Goal: Information Seeking & Learning: Check status

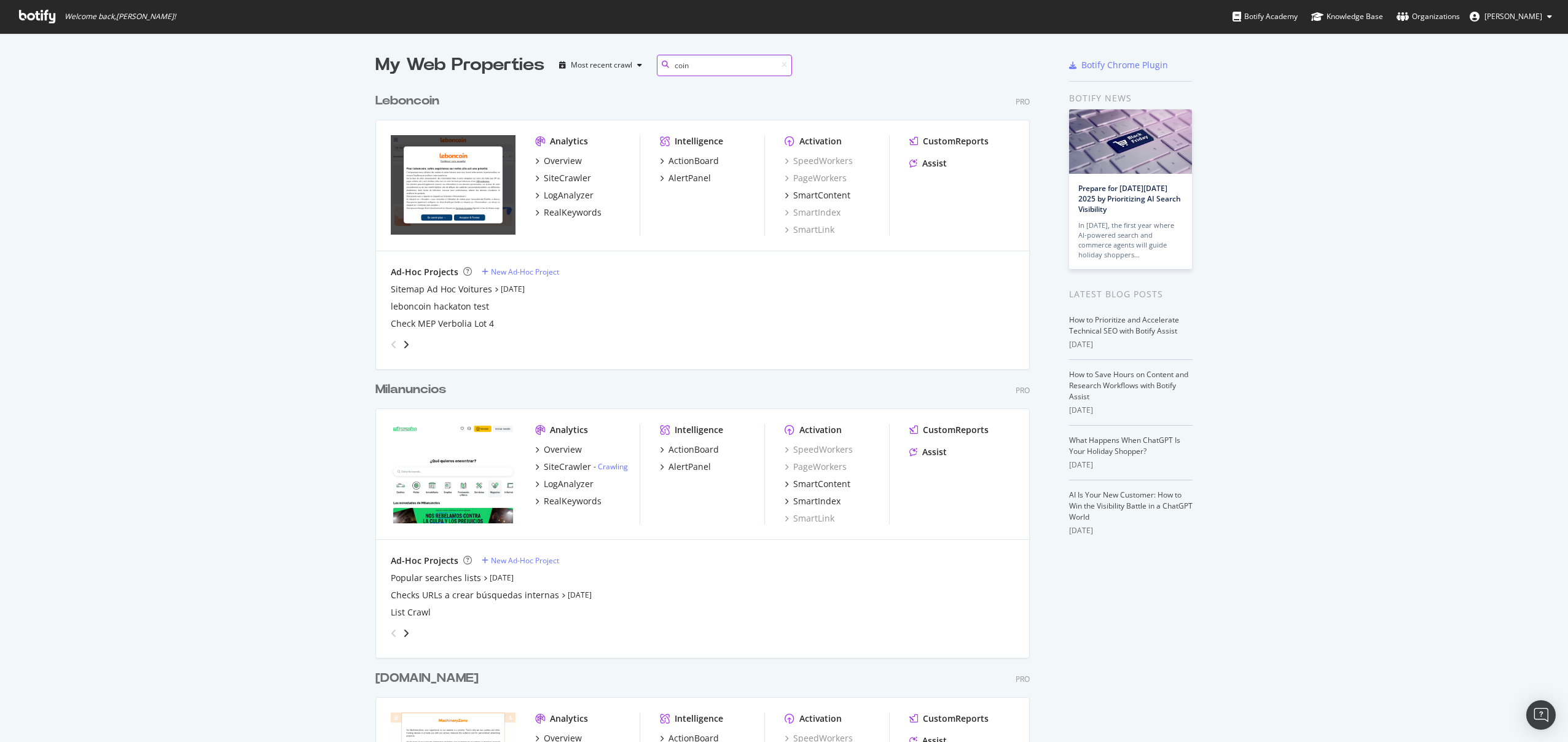
scroll to position [753, 664]
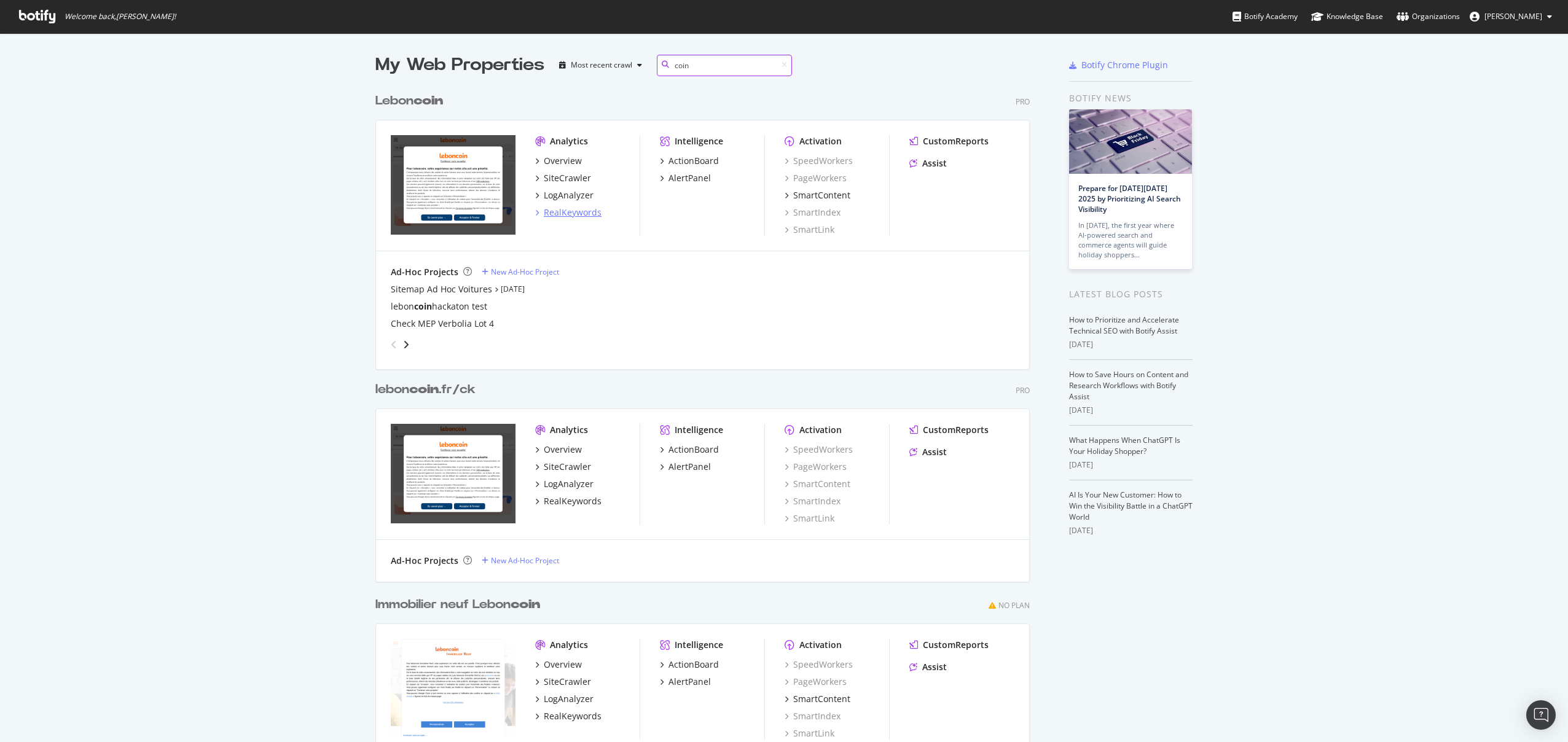
type input "coin"
click at [558, 211] on div "RealKeywords" at bounding box center [572, 213] width 57 height 12
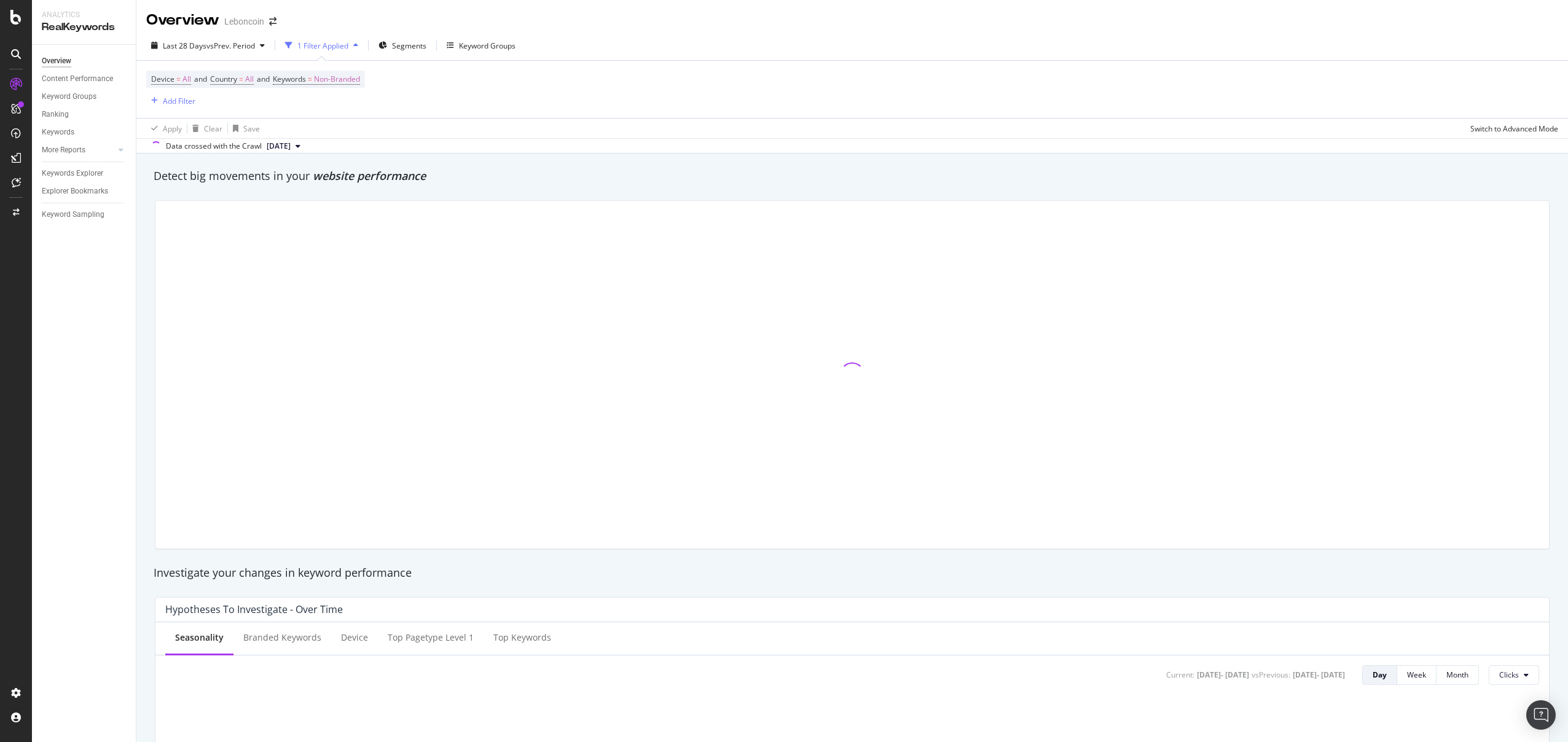
click at [674, 184] on div "Detect big movements in your website performance" at bounding box center [852, 176] width 1397 height 16
click at [270, 39] on div "Last 28 Days vs Prev. Period" at bounding box center [207, 45] width 123 height 18
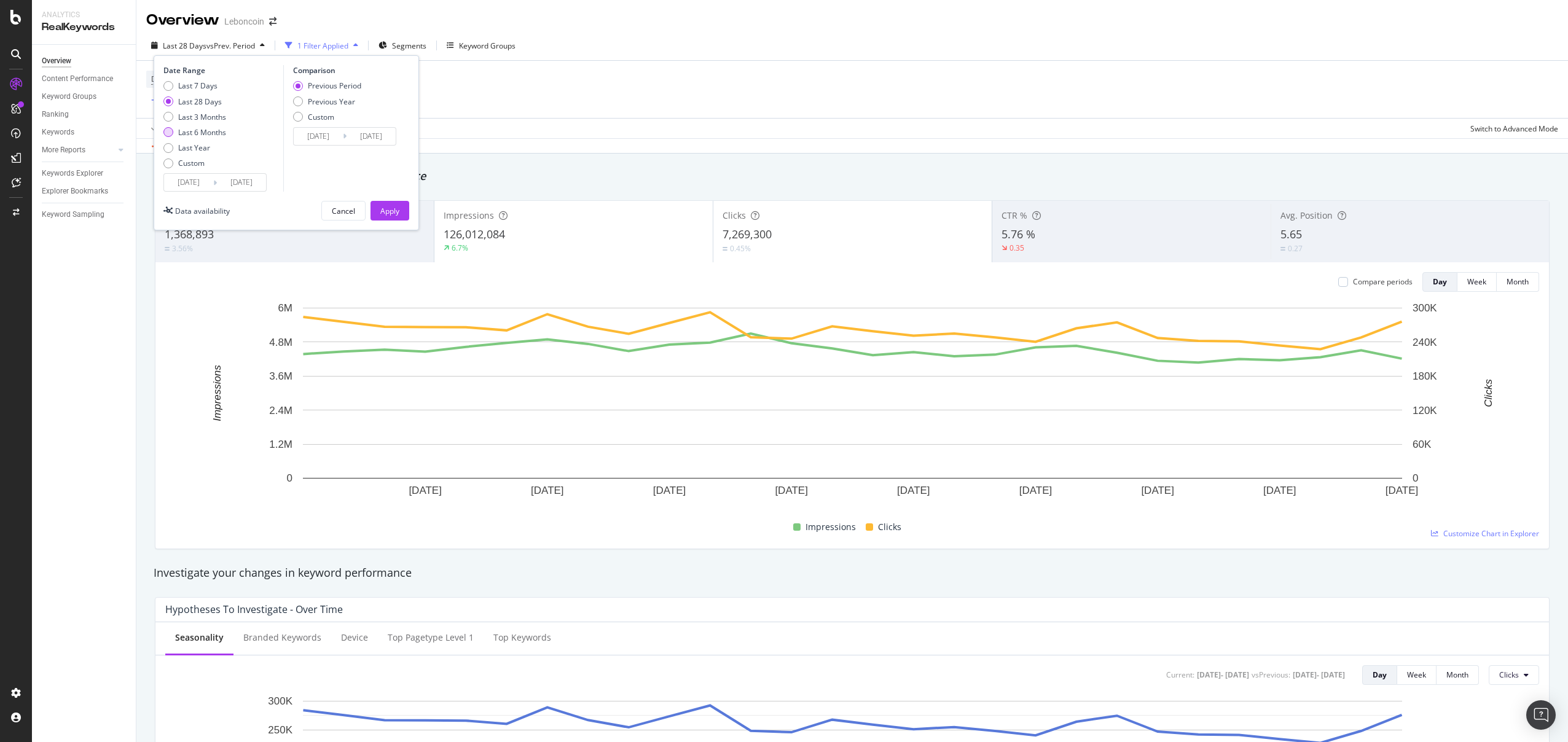
click at [217, 127] on div "Last 6 Months" at bounding box center [202, 132] width 48 height 11
type input "[DATE]"
click at [385, 207] on div "Apply" at bounding box center [389, 211] width 19 height 11
